Goal: Book appointment/travel/reservation

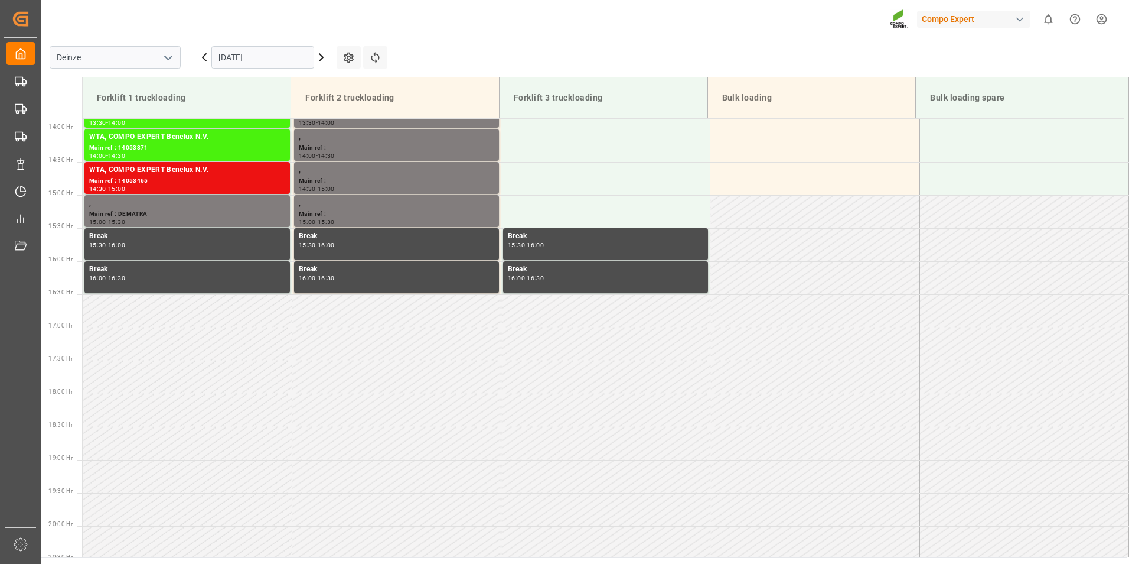
scroll to position [919, 0]
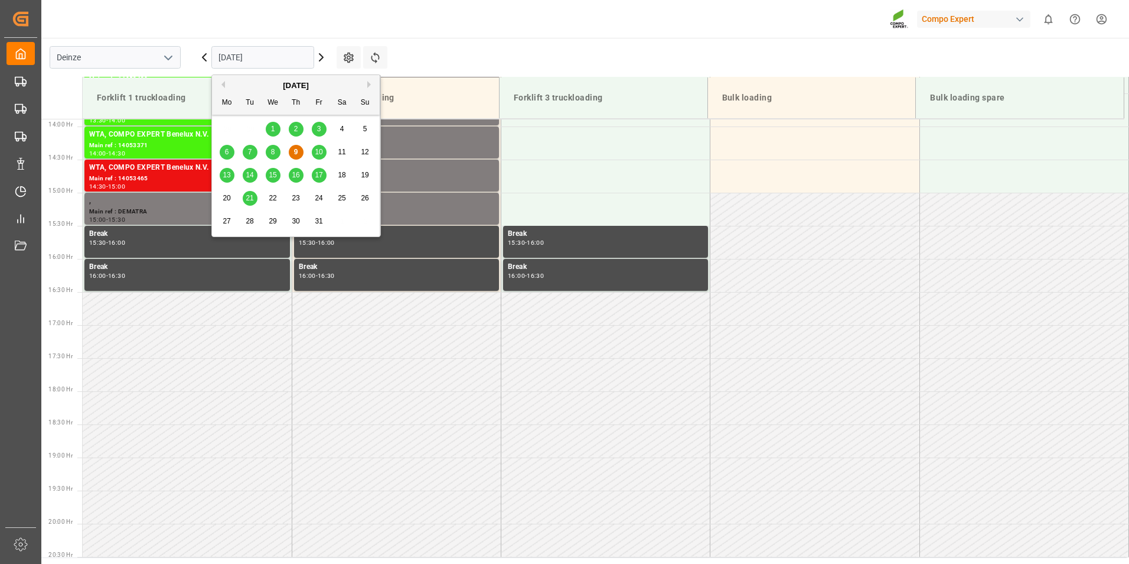
click at [275, 62] on input "[DATE]" at bounding box center [262, 57] width 103 height 22
click at [325, 149] on div "10" at bounding box center [319, 152] width 15 height 14
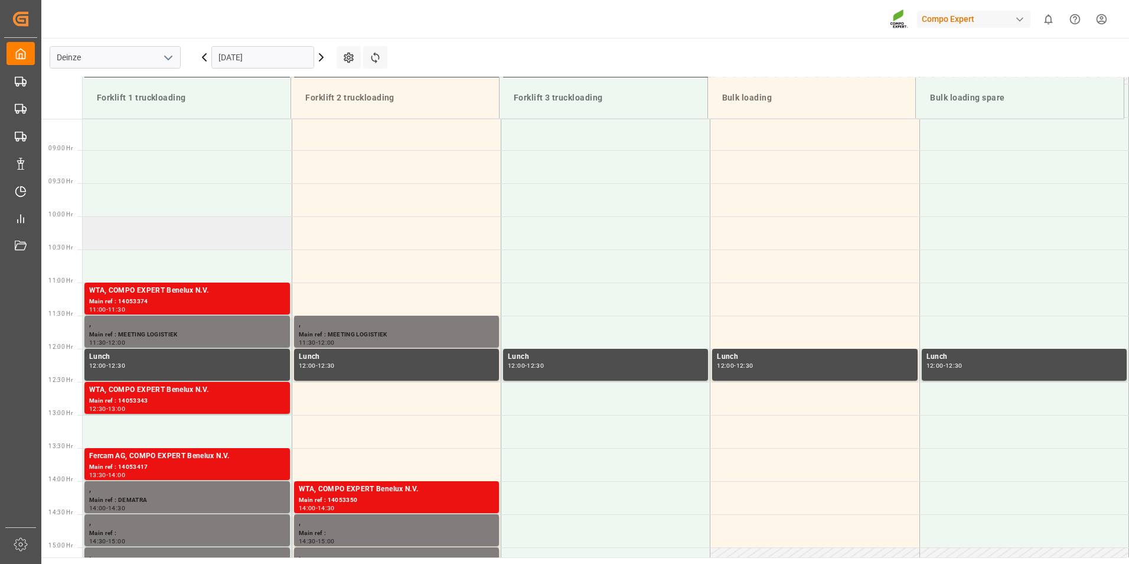
scroll to position [328, 0]
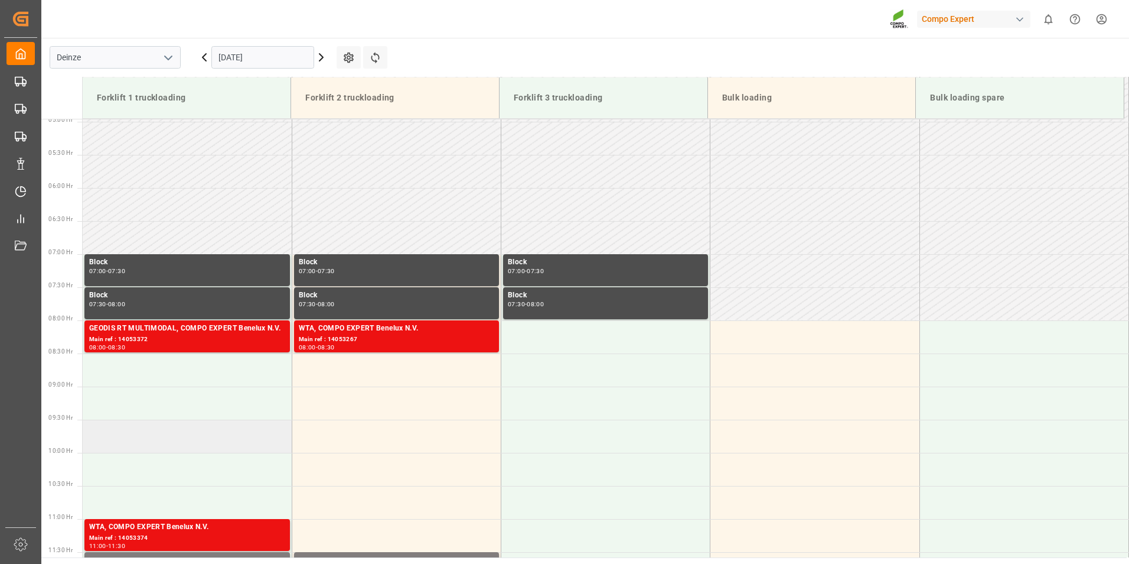
click at [102, 437] on td at bounding box center [187, 435] width 209 height 33
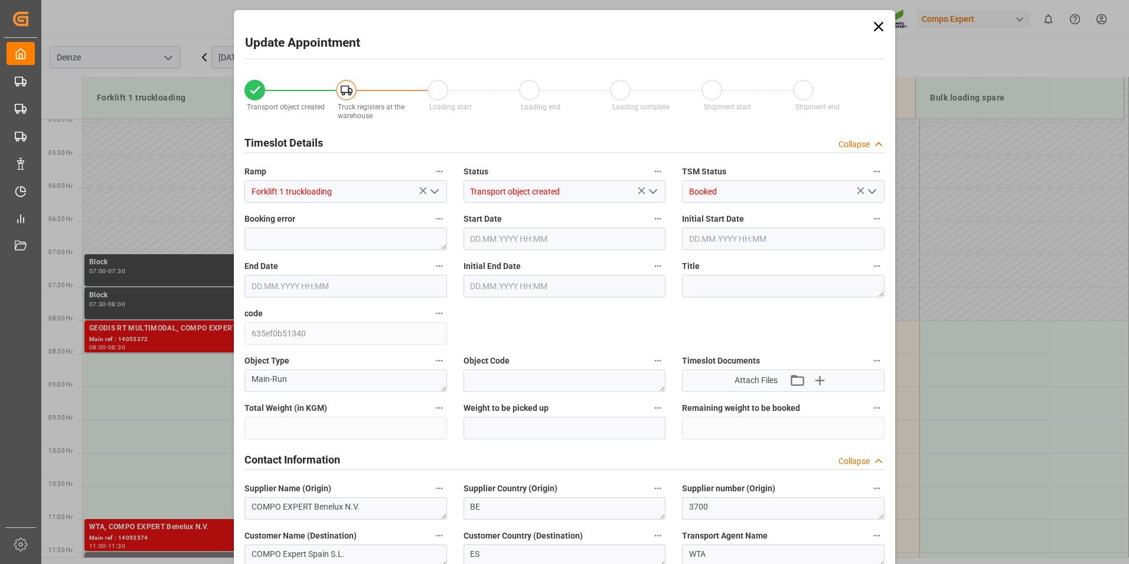
type input "8945.89"
type input "-8945.89"
type input "13"
type input "10.10.2025 09:30"
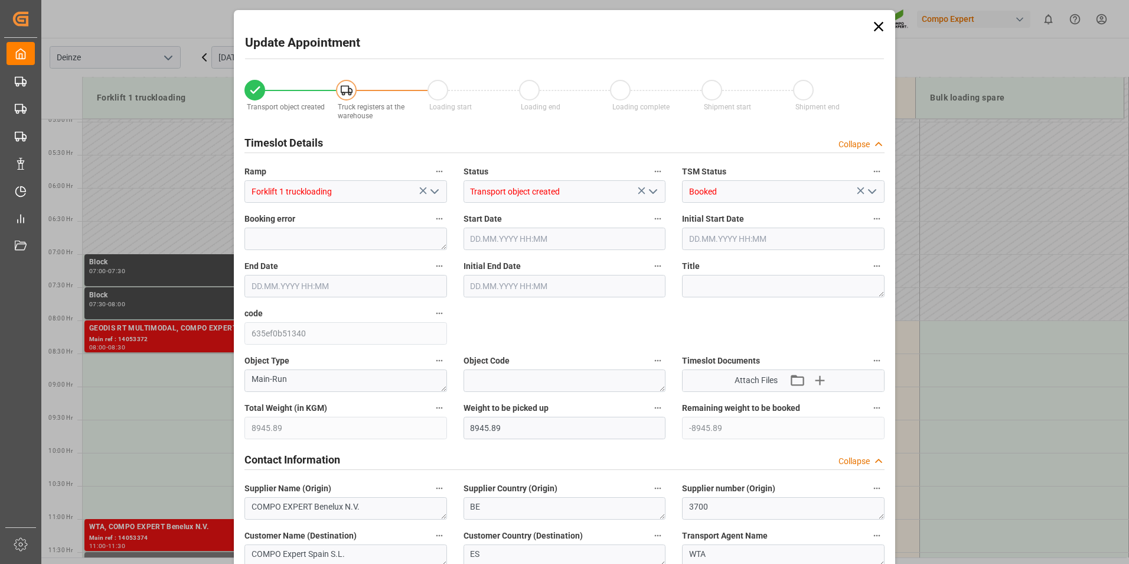
type input "10.10.2025 10:00"
type input "07.10.2025 14:58"
type input "09.10.2025 13:09"
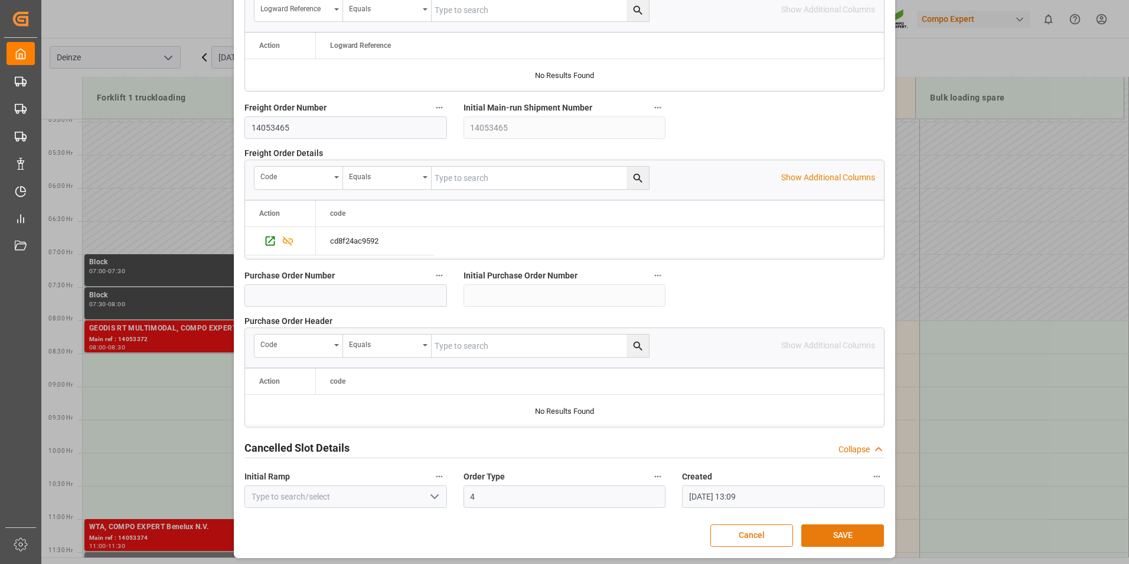
scroll to position [1076, 0]
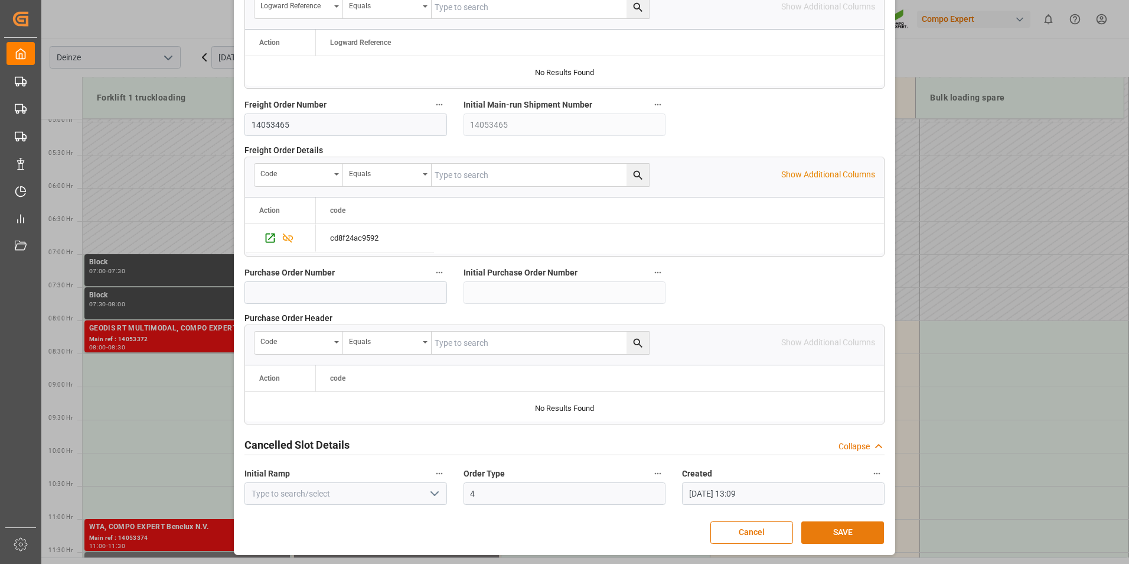
click at [820, 533] on button "SAVE" at bounding box center [843, 532] width 83 height 22
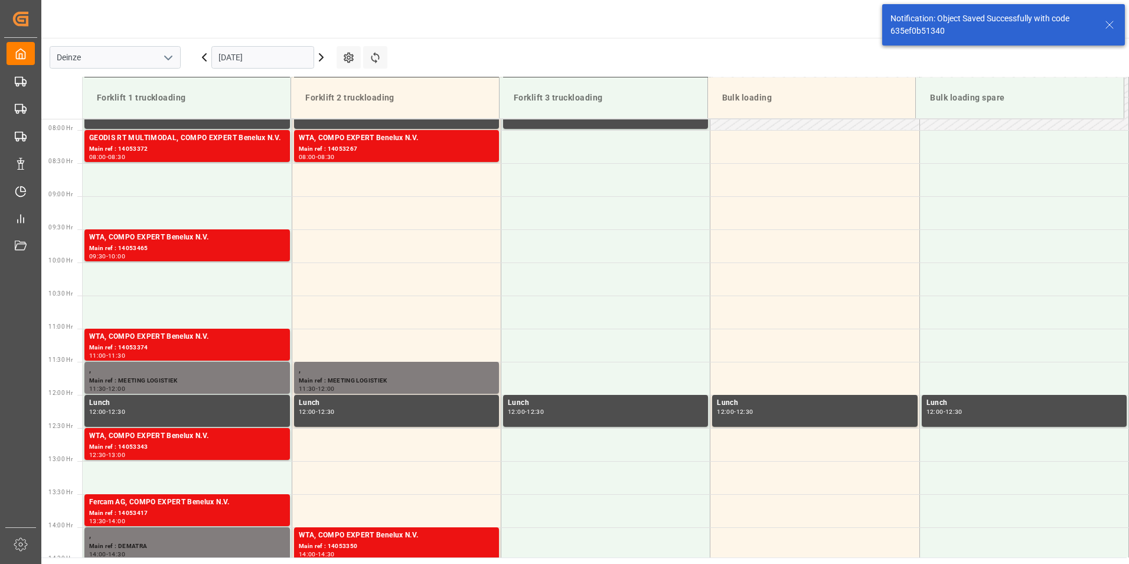
scroll to position [522, 0]
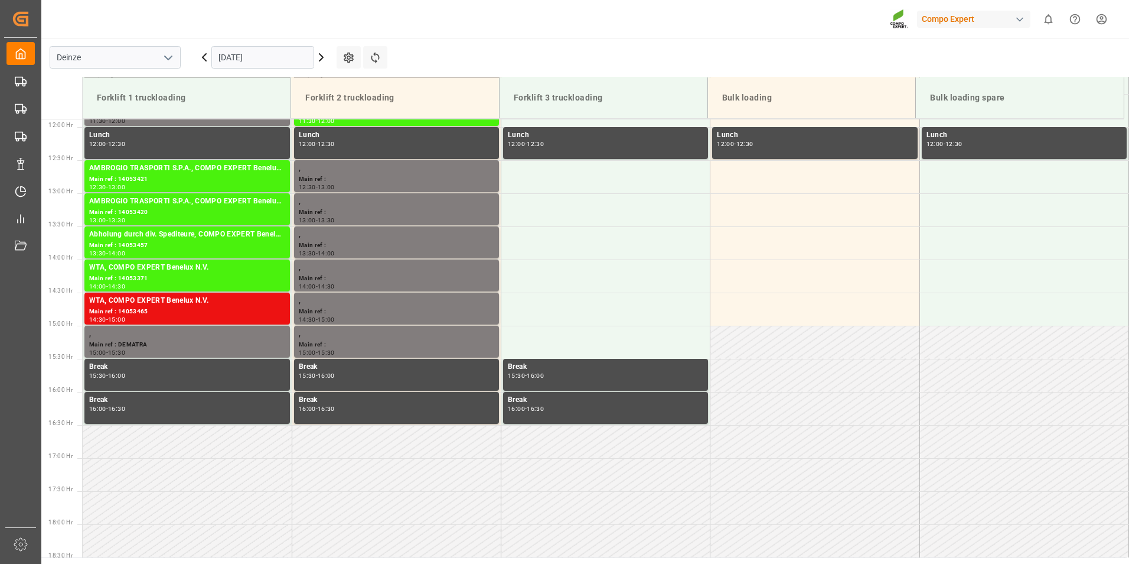
scroll to position [919, 0]
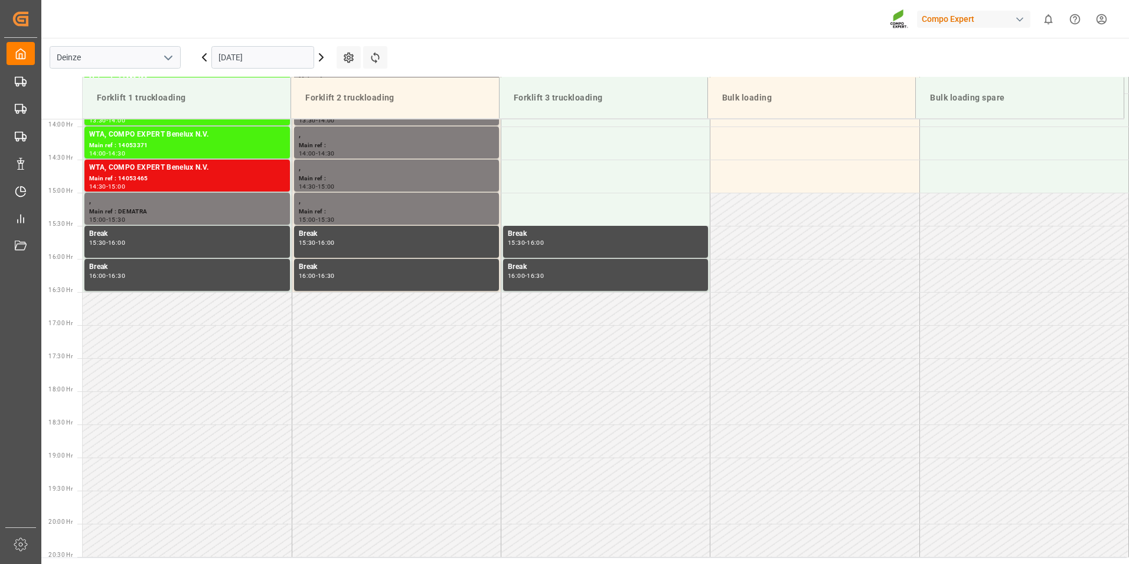
click at [285, 58] on input "[DATE]" at bounding box center [262, 57] width 103 height 22
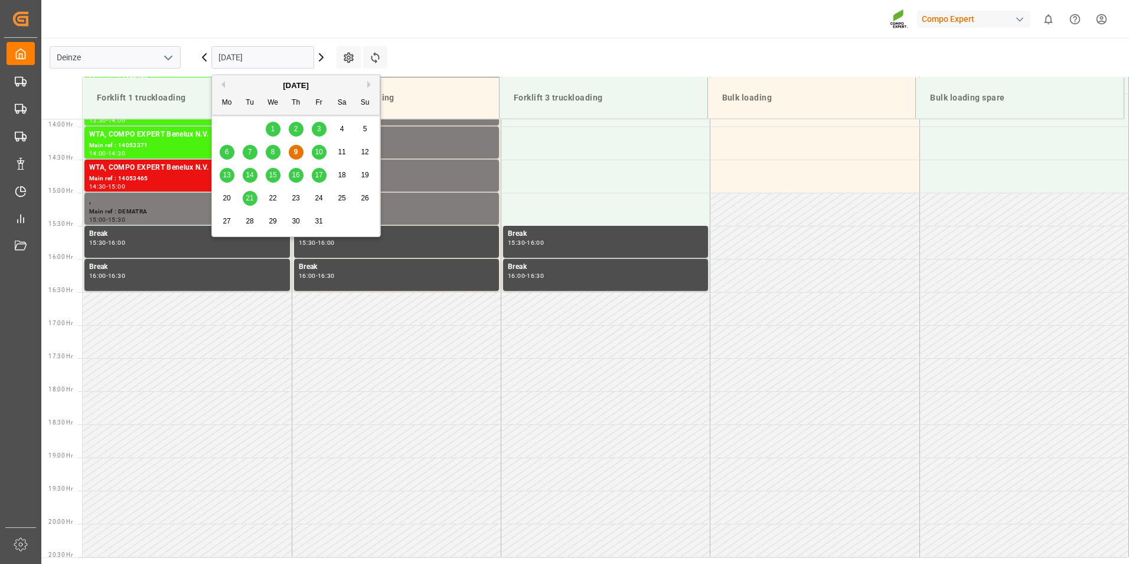
click at [323, 151] on span "10" at bounding box center [319, 152] width 8 height 8
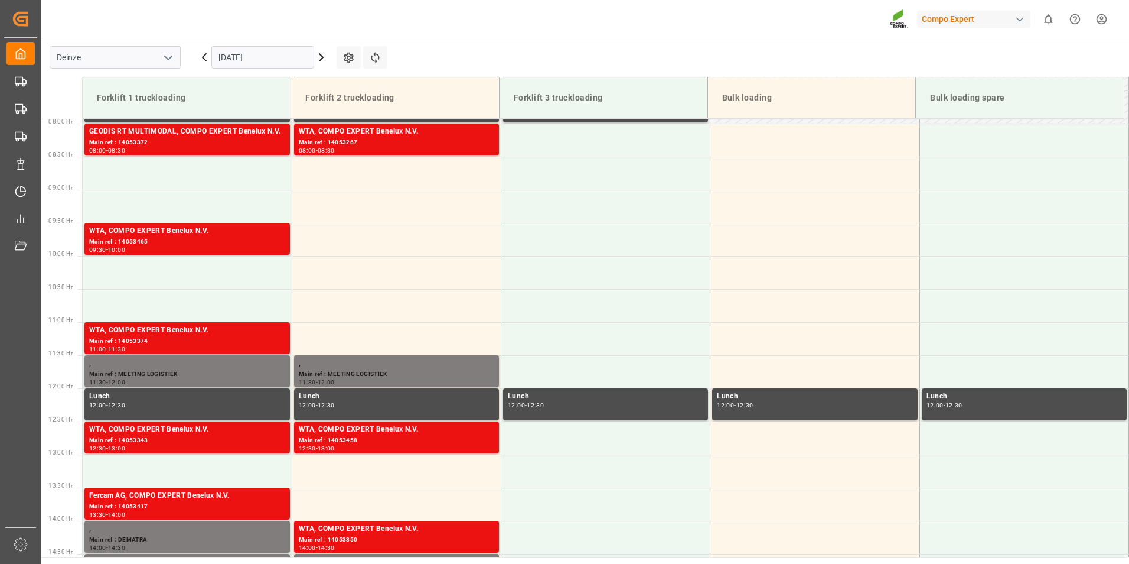
scroll to position [537, 0]
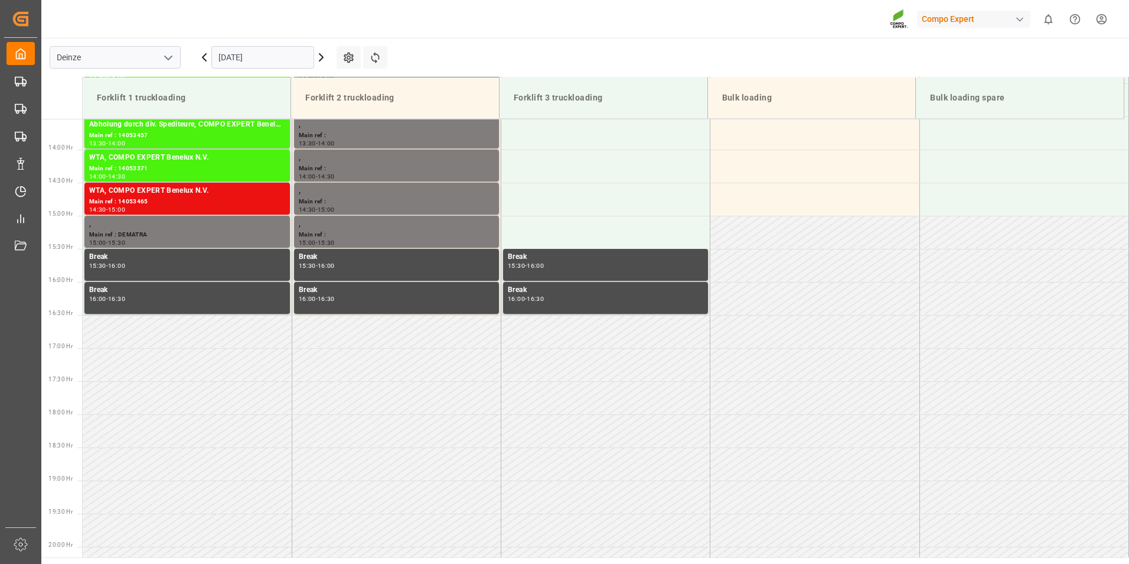
scroll to position [919, 0]
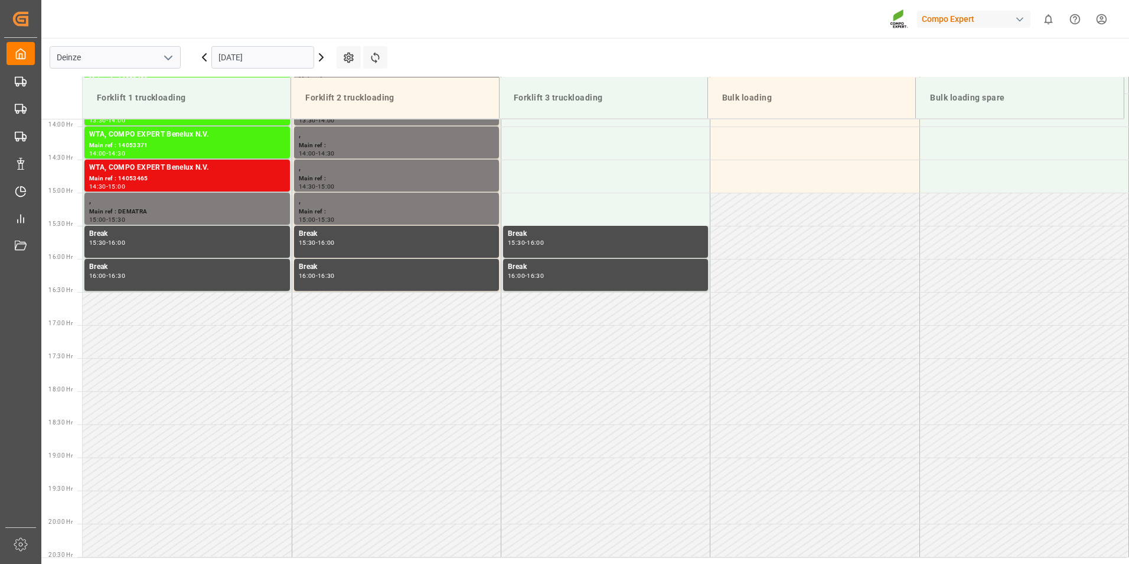
click at [282, 60] on input "[DATE]" at bounding box center [262, 57] width 103 height 22
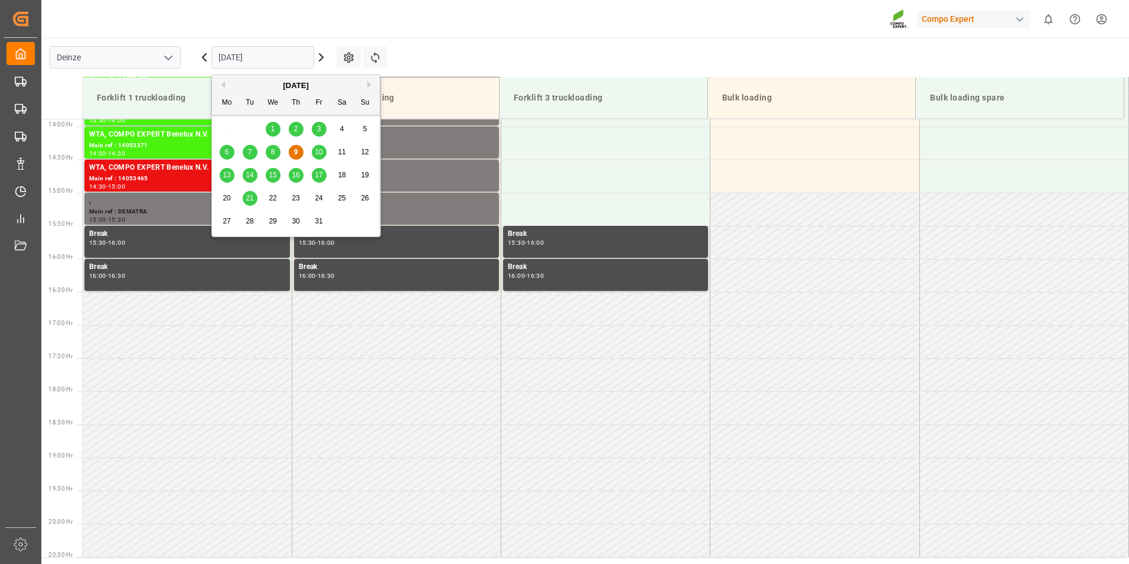
click at [323, 153] on span "10" at bounding box center [319, 152] width 8 height 8
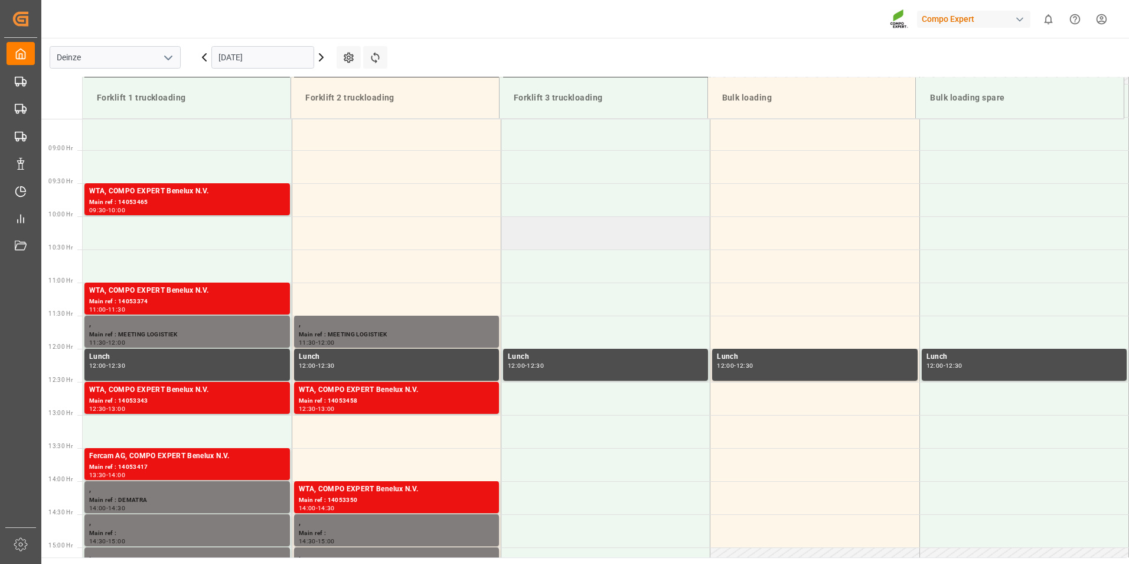
scroll to position [387, 0]
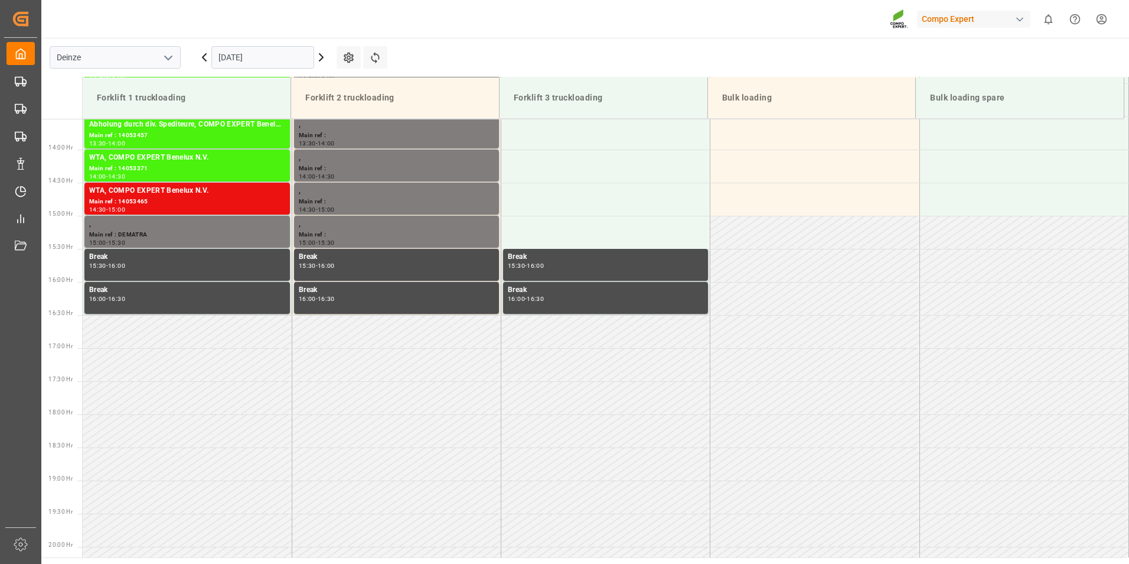
scroll to position [919, 0]
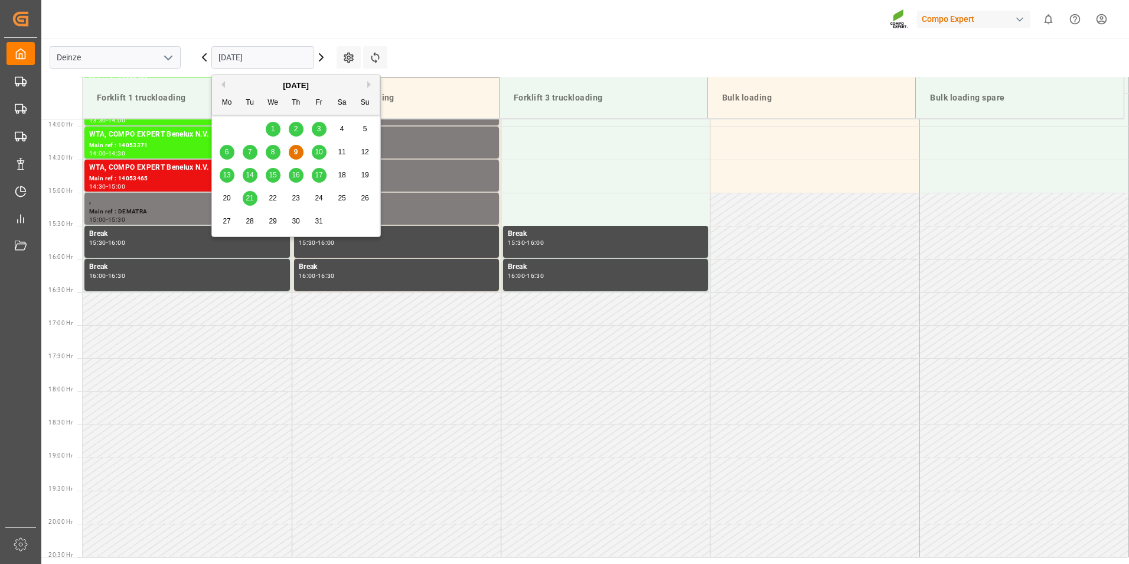
click at [279, 57] on input "[DATE]" at bounding box center [262, 57] width 103 height 22
click at [317, 151] on span "10" at bounding box center [319, 152] width 8 height 8
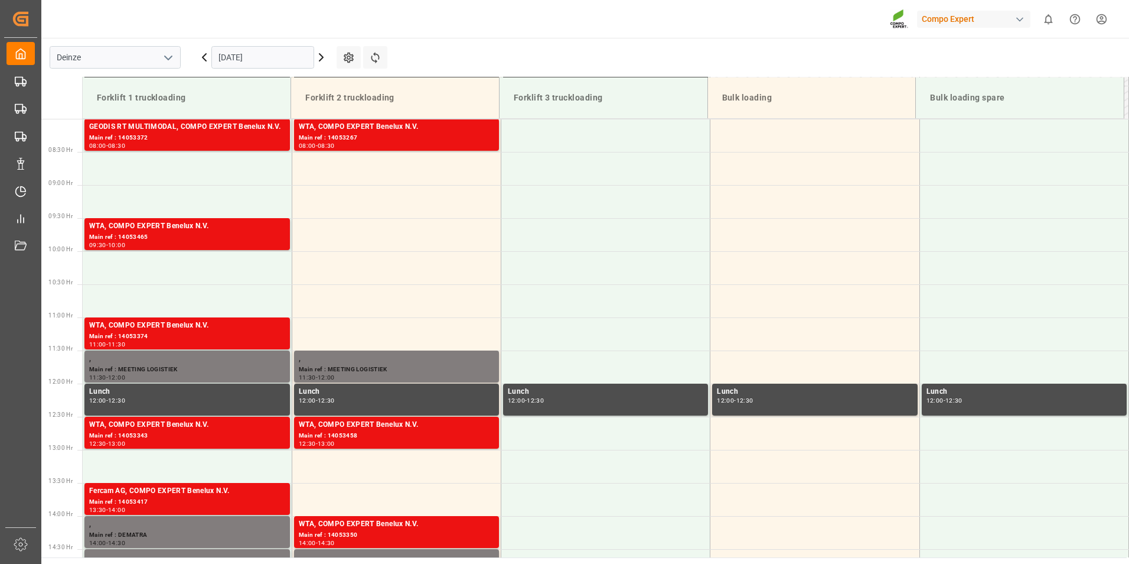
scroll to position [521, 0]
